Goal: Find specific page/section: Find specific page/section

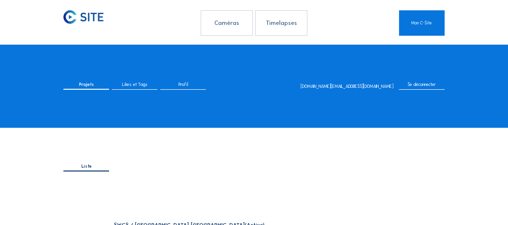
click at [221, 31] on div "Caméras" at bounding box center [227, 22] width 52 height 25
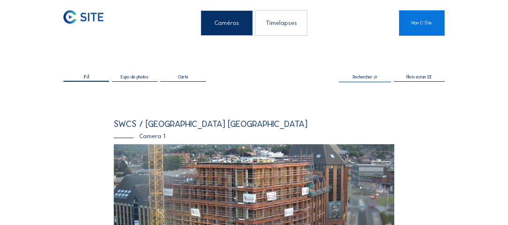
click at [213, 188] on img at bounding box center [254, 223] width 281 height 159
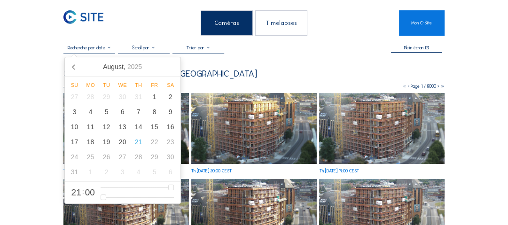
click at [105, 48] on input "text" at bounding box center [89, 48] width 52 height 6
click at [73, 66] on icon at bounding box center [74, 66] width 15 height 15
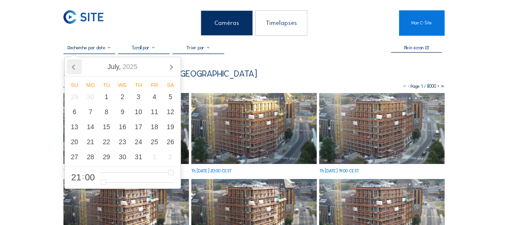
click at [73, 66] on icon at bounding box center [74, 66] width 15 height 15
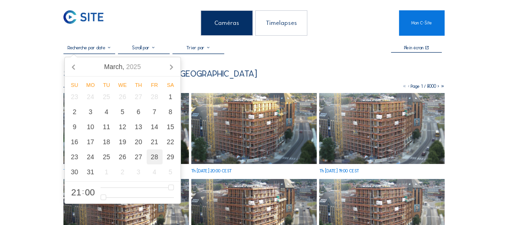
click at [157, 158] on div "28" at bounding box center [155, 157] width 16 height 15
type input "[DATE] 21:00"
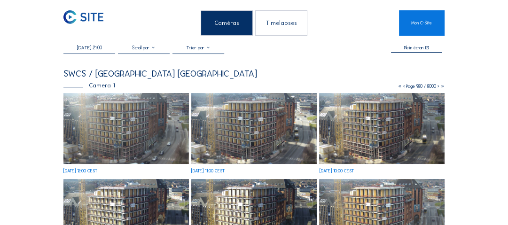
click at [105, 103] on img at bounding box center [126, 128] width 126 height 71
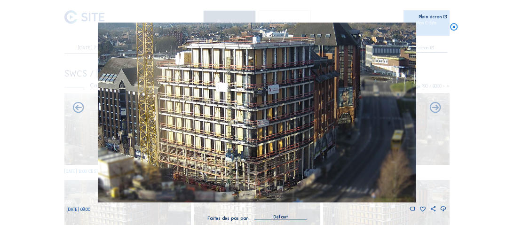
click at [456, 31] on icon at bounding box center [454, 27] width 9 height 9
